Goal: Task Accomplishment & Management: Manage account settings

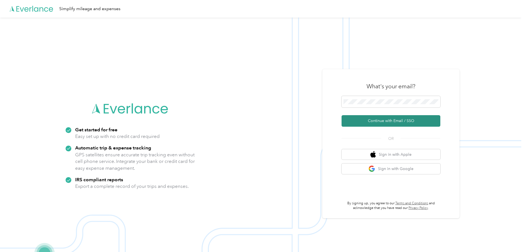
click at [392, 120] on button "Continue with Email / SSO" at bounding box center [390, 121] width 99 height 12
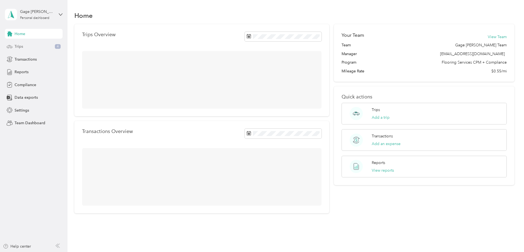
click at [20, 46] on span "Trips" at bounding box center [19, 47] width 9 height 6
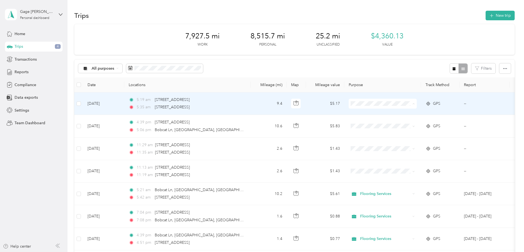
click at [411, 112] on span "Flooring Services" at bounding box center [424, 114] width 51 height 6
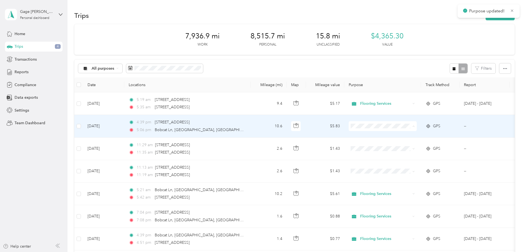
click at [411, 137] on span "Flooring Services" at bounding box center [424, 137] width 51 height 6
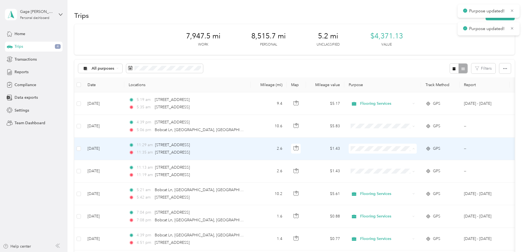
click at [406, 159] on span "Flooring Services" at bounding box center [424, 159] width 51 height 6
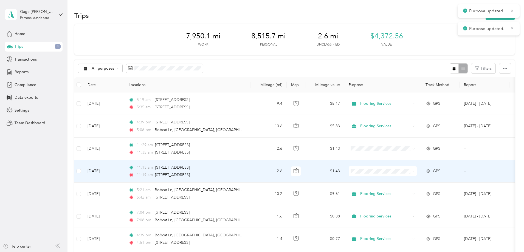
click at [407, 182] on span "Flooring Services" at bounding box center [424, 182] width 51 height 6
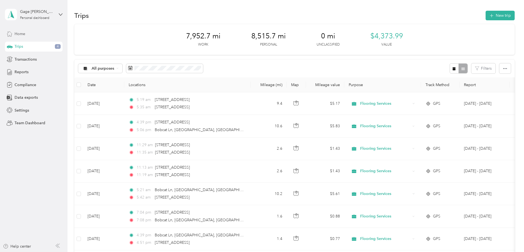
click at [21, 33] on span "Home" at bounding box center [20, 34] width 11 height 6
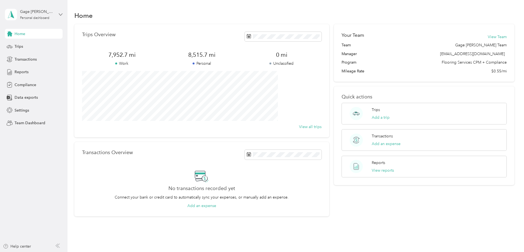
click at [61, 16] on icon at bounding box center [61, 15] width 4 height 4
click at [30, 45] on div "Team dashboard" at bounding box center [24, 45] width 29 height 6
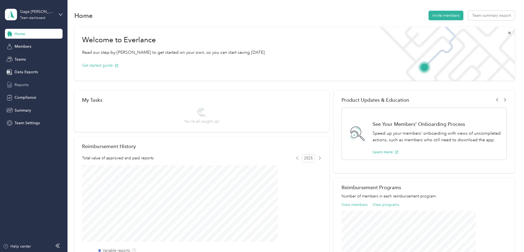
click at [26, 86] on span "Reports" at bounding box center [22, 85] width 14 height 6
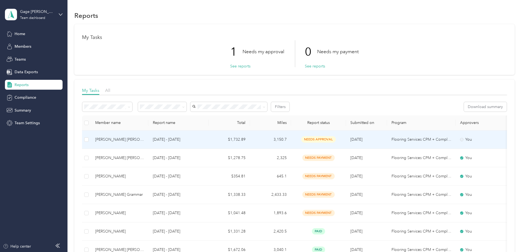
click at [336, 140] on span "needs approval" at bounding box center [318, 139] width 35 height 6
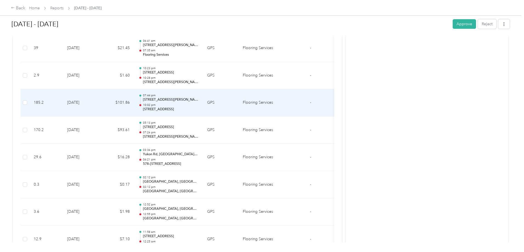
scroll to position [1728, 0]
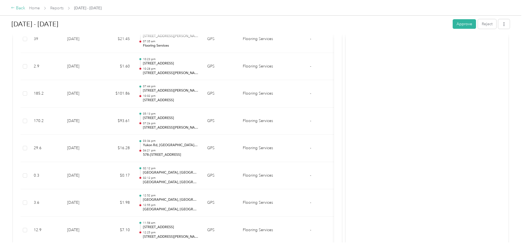
click at [25, 7] on div "Back" at bounding box center [18, 8] width 14 height 7
